Goal: Task Accomplishment & Management: Manage account settings

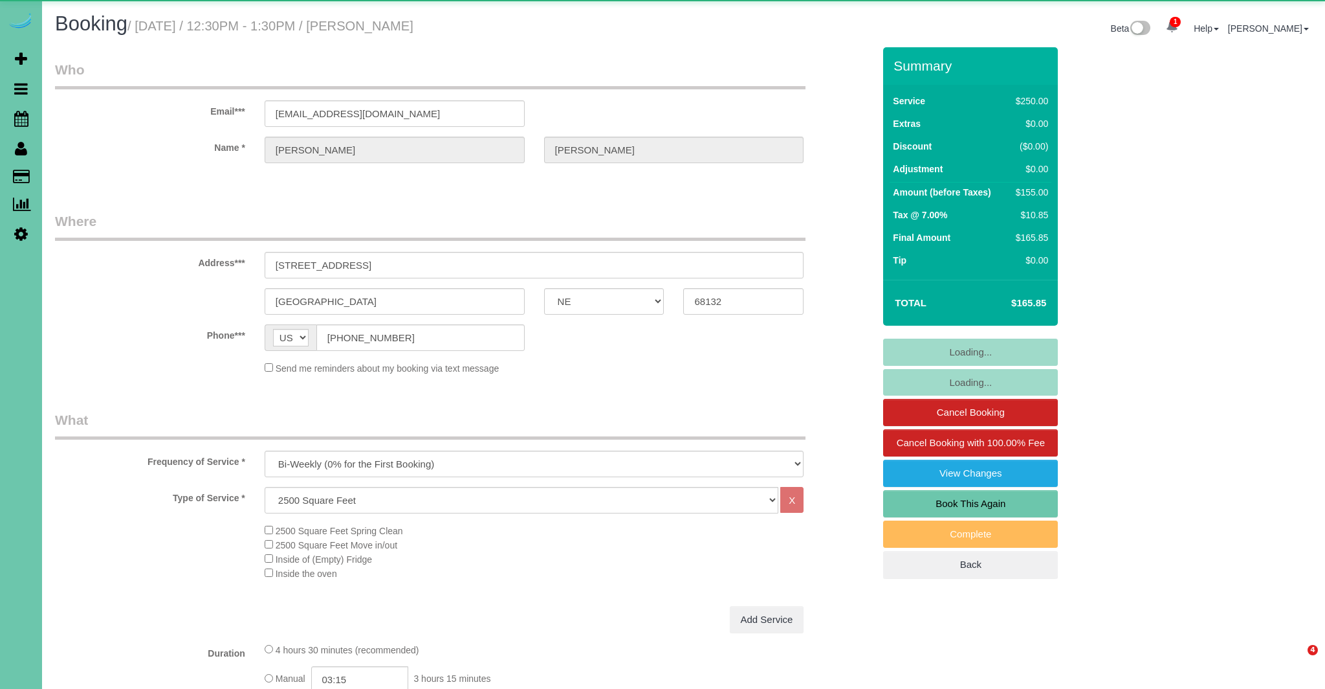
select select "NE"
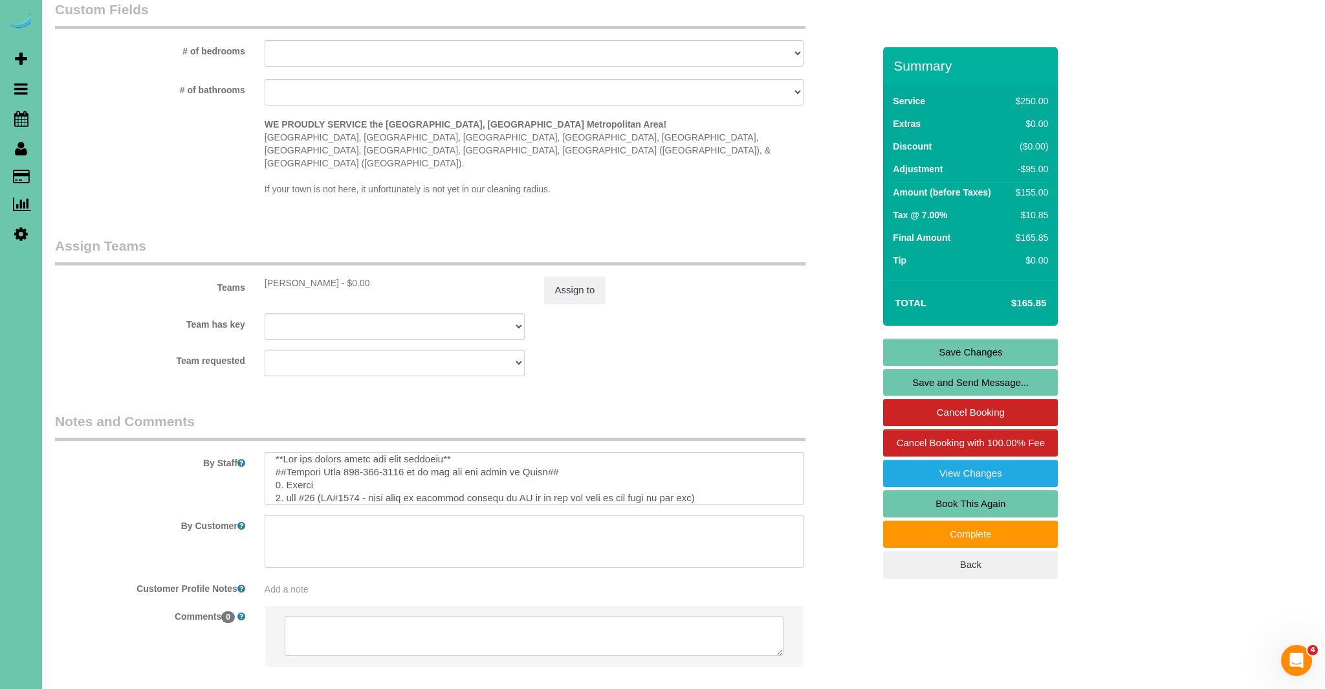
scroll to position [28, 0]
drag, startPoint x: 329, startPoint y: 448, endPoint x: 742, endPoint y: 446, distance: 412.9
click at [742, 452] on textarea at bounding box center [535, 478] width 540 height 53
type textarea "**Lor ips dolors ametc adi elit seddoeiu** ##Tempori Utla 263-509-3389 et do ma…"
click at [962, 348] on link "Save Changes" at bounding box center [970, 351] width 175 height 27
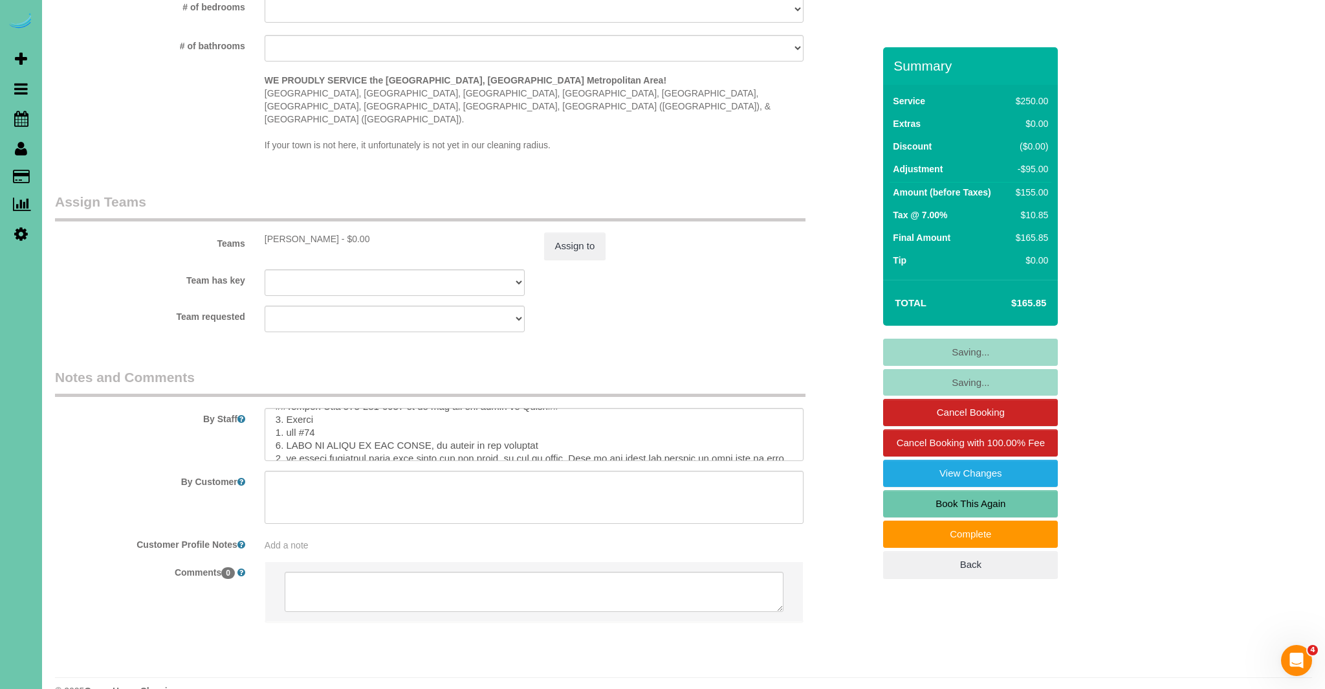
scroll to position [1259, 0]
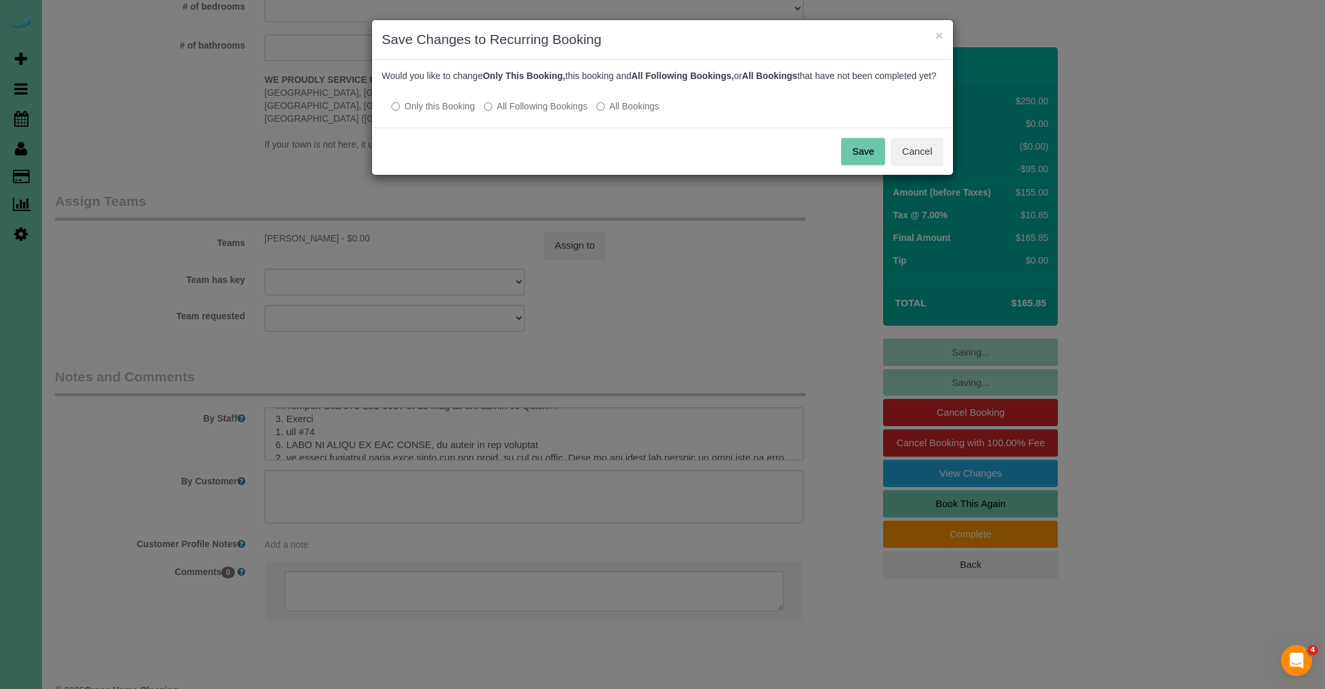
click at [866, 160] on button "Save" at bounding box center [863, 151] width 44 height 27
